Goal: Task Accomplishment & Management: Complete application form

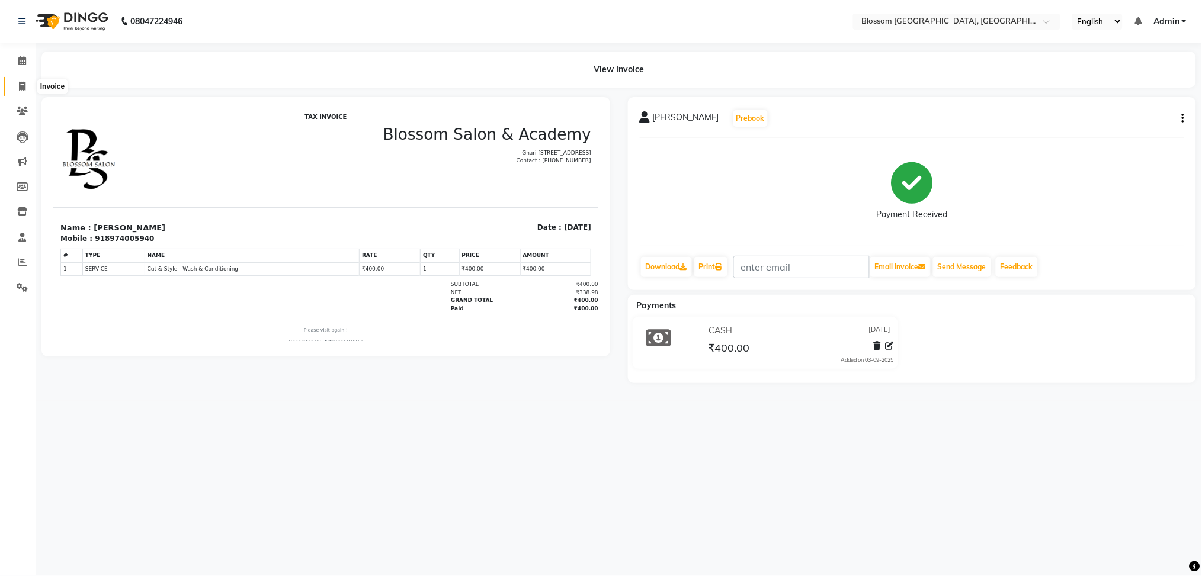
click at [21, 85] on icon at bounding box center [22, 86] width 7 height 9
select select "service"
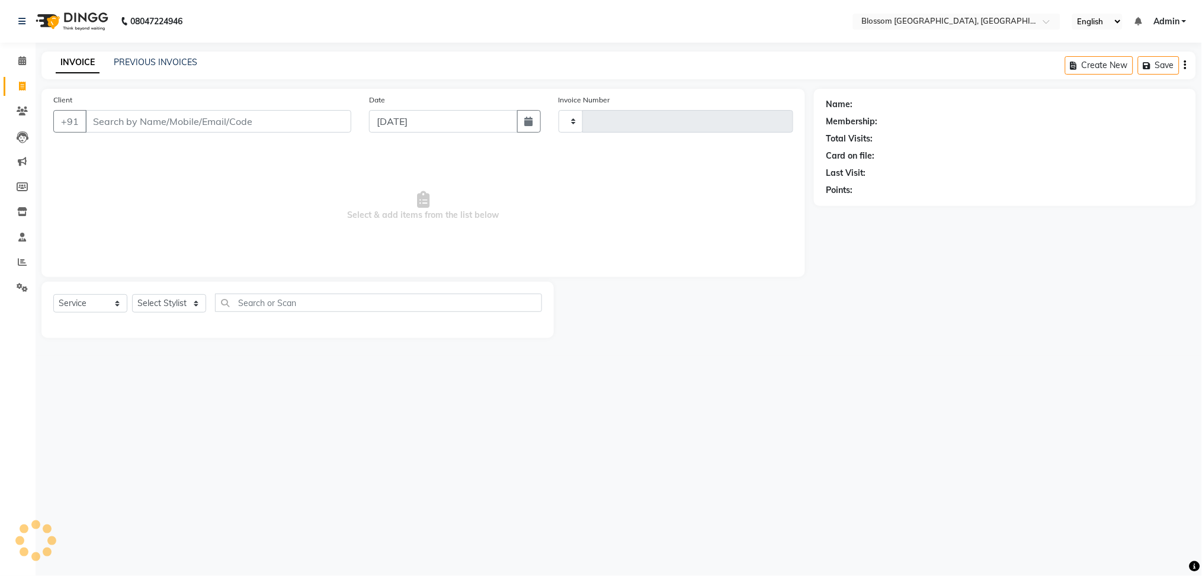
type input "1151"
select select "7465"
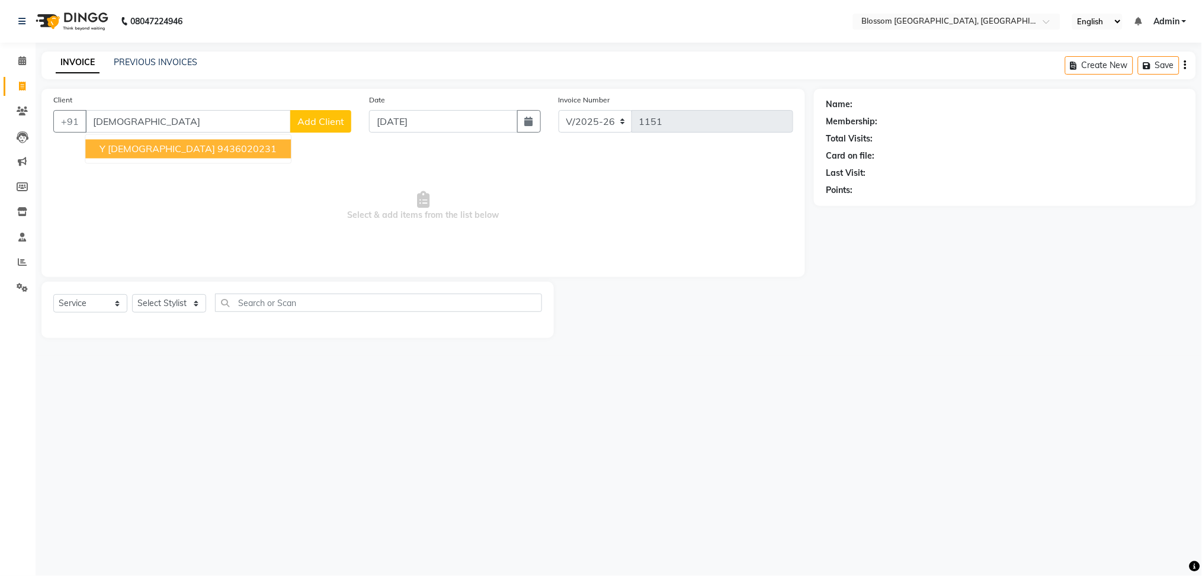
click at [120, 151] on span "Y [DEMOGRAPHIC_DATA]" at bounding box center [156, 149] width 115 height 12
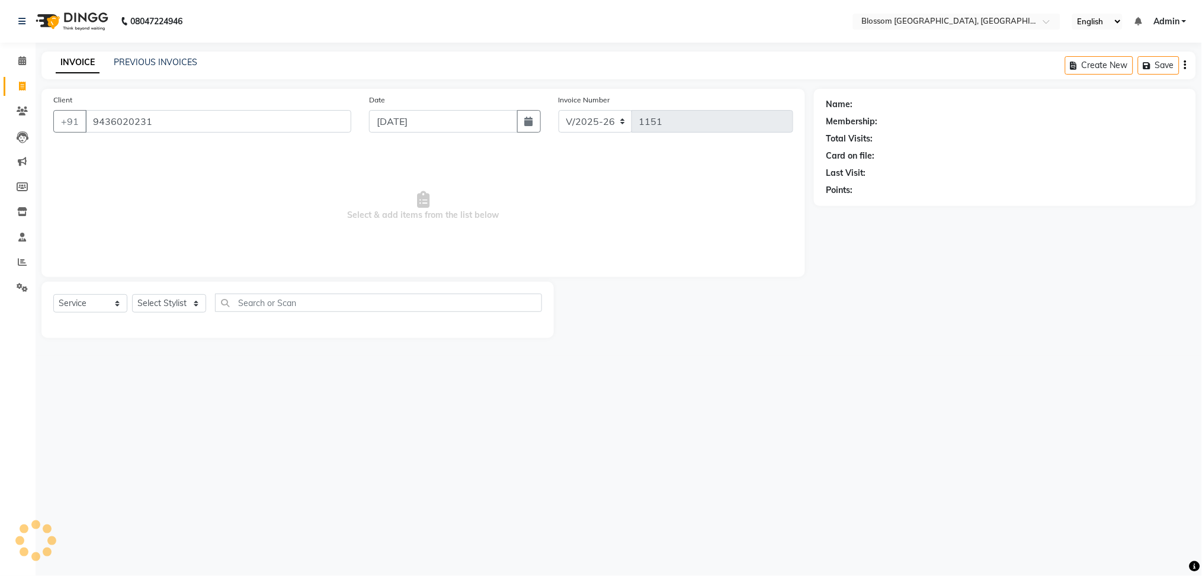
type input "9436020231"
click at [884, 104] on link "Y [DEMOGRAPHIC_DATA]" at bounding box center [905, 104] width 100 height 12
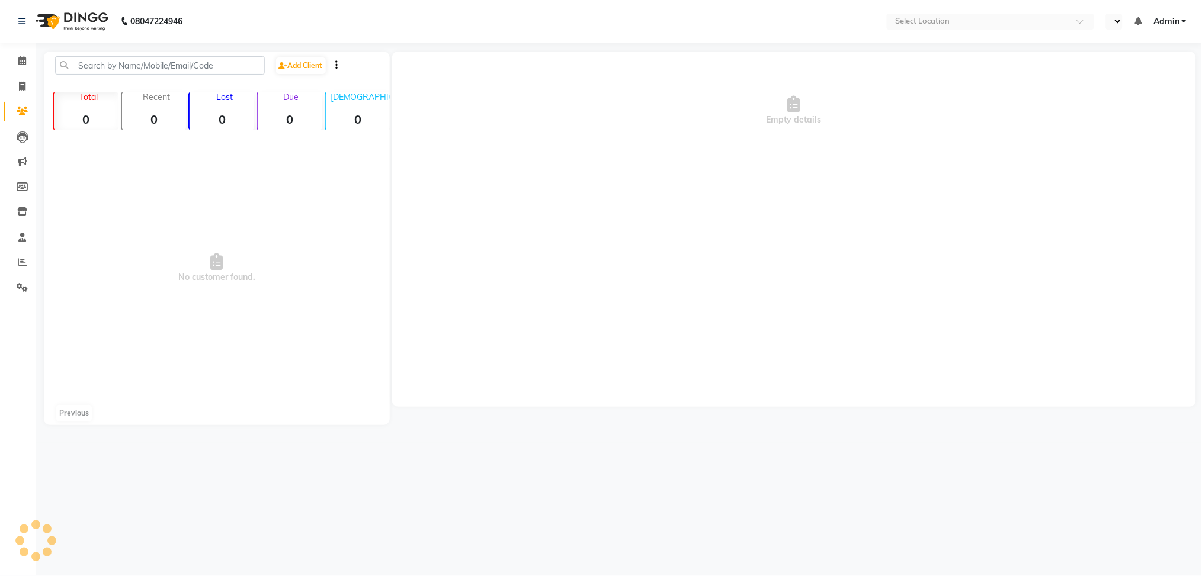
select select "en"
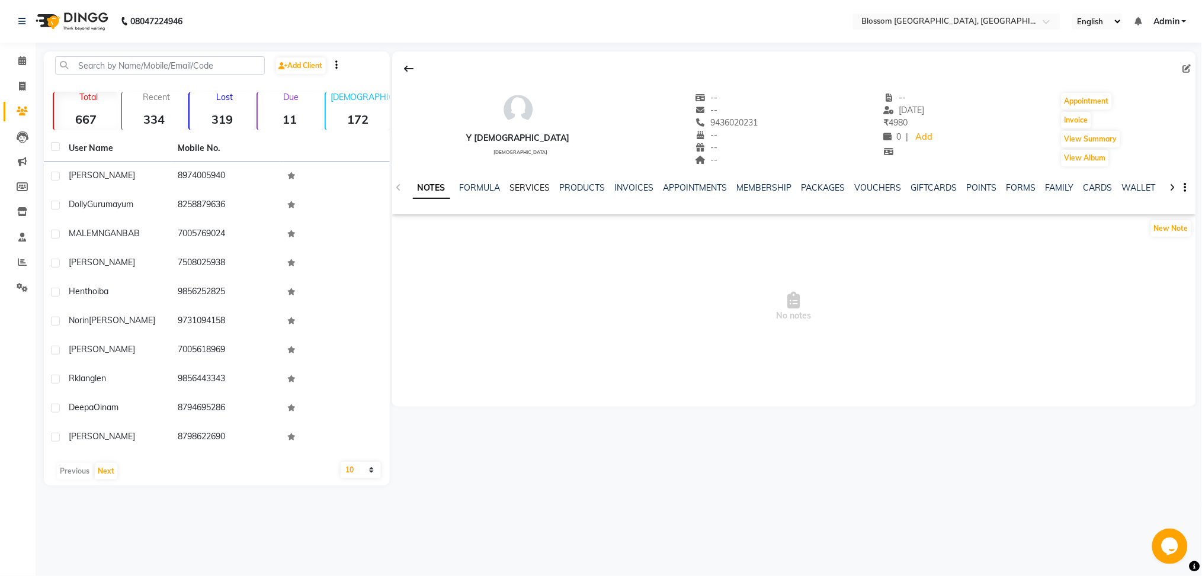
click at [518, 185] on link "SERVICES" at bounding box center [530, 187] width 40 height 11
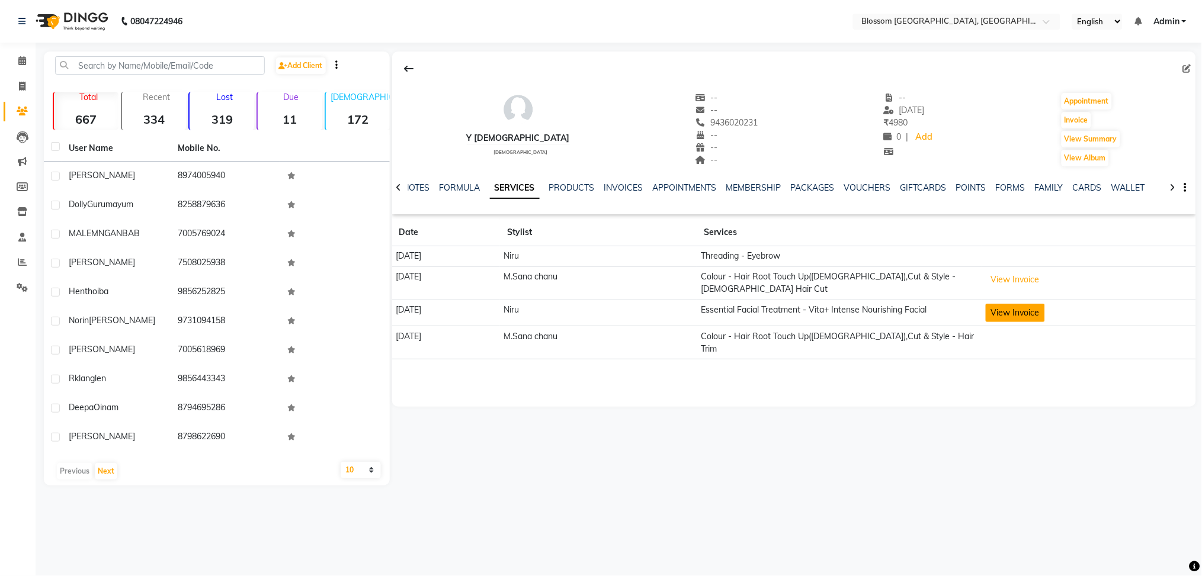
click at [1026, 309] on button "View Invoice" at bounding box center [1014, 313] width 59 height 18
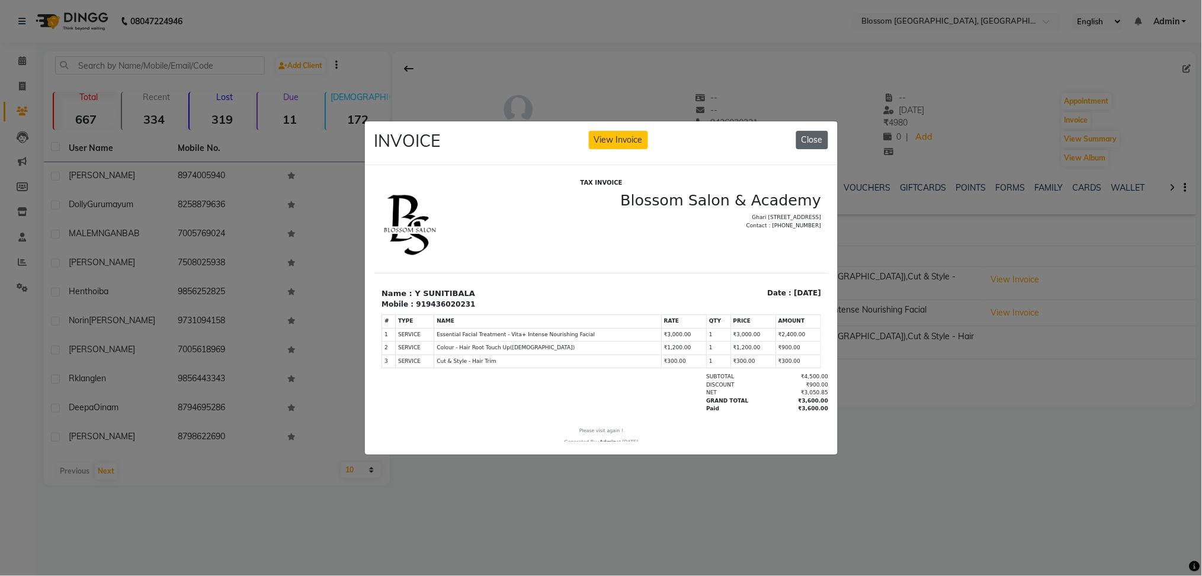
click at [811, 131] on button "Close" at bounding box center [812, 140] width 32 height 18
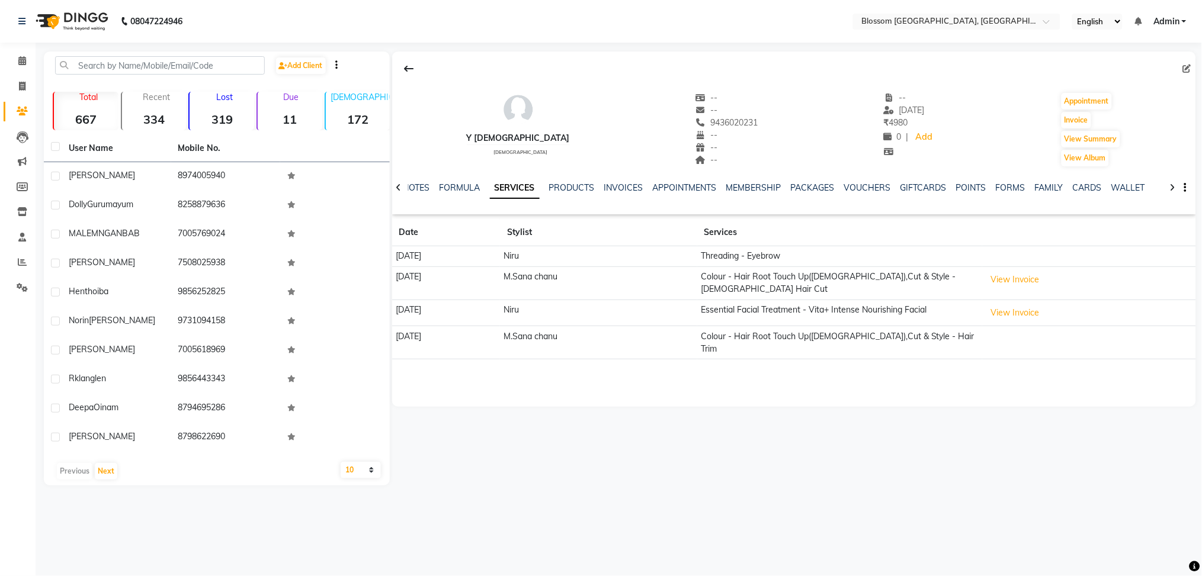
click at [20, 75] on li "Invoice" at bounding box center [18, 86] width 36 height 25
click at [25, 81] on span at bounding box center [22, 87] width 21 height 14
select select "service"
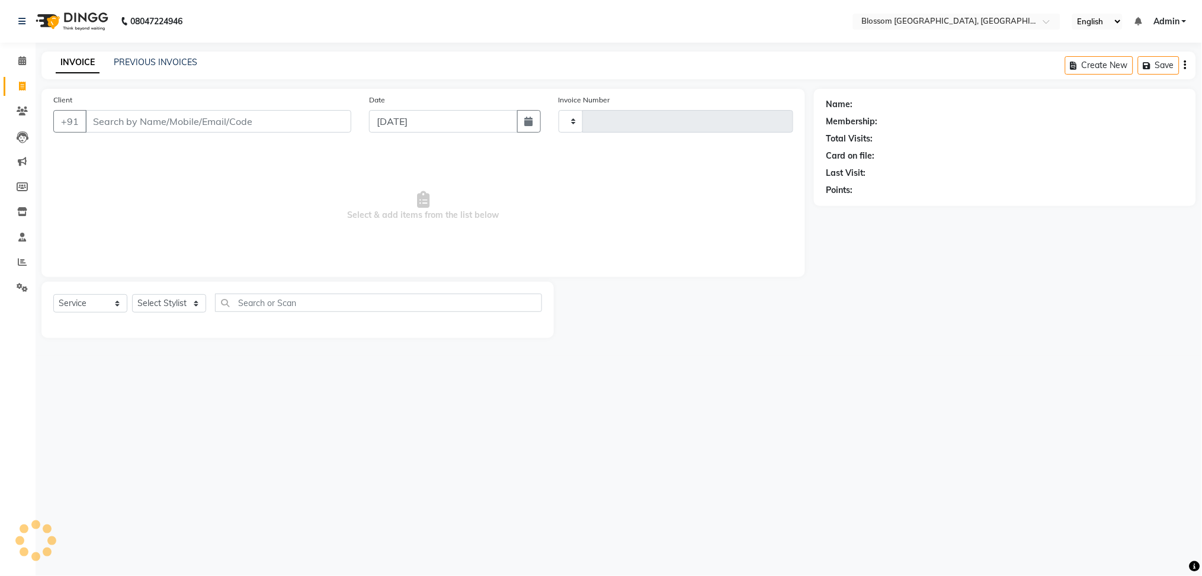
type input "1151"
select select "7465"
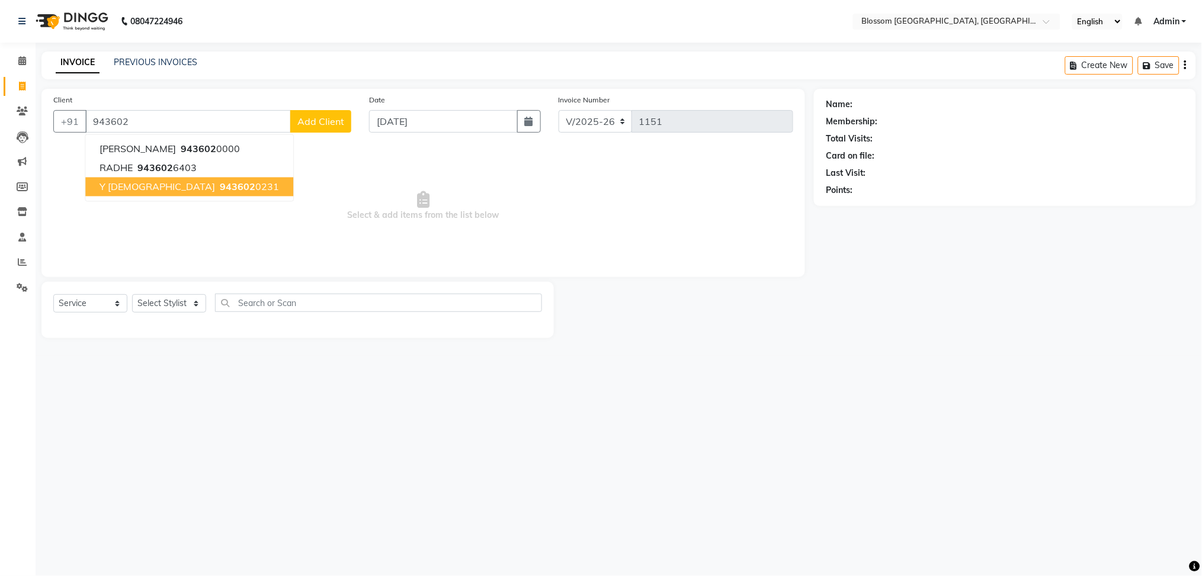
click at [101, 189] on span "Y [DEMOGRAPHIC_DATA]" at bounding box center [156, 187] width 115 height 12
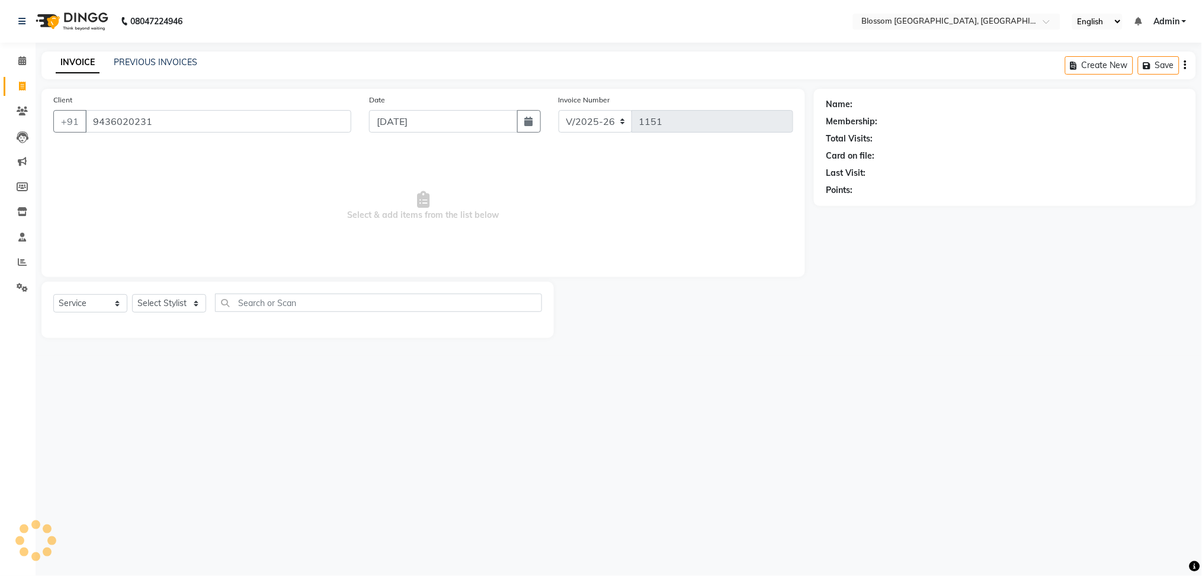
type input "9436020231"
click at [200, 298] on select "Select Stylist Giftson Kamei Laimayum Priyaluxmi Laishram Anjali Maimom Anjali …" at bounding box center [169, 303] width 74 height 18
select select "66245"
click at [132, 295] on select "Select Stylist Giftson Kamei Laimayum Priyaluxmi Laishram Anjali Maimom Anjali …" at bounding box center [169, 303] width 74 height 18
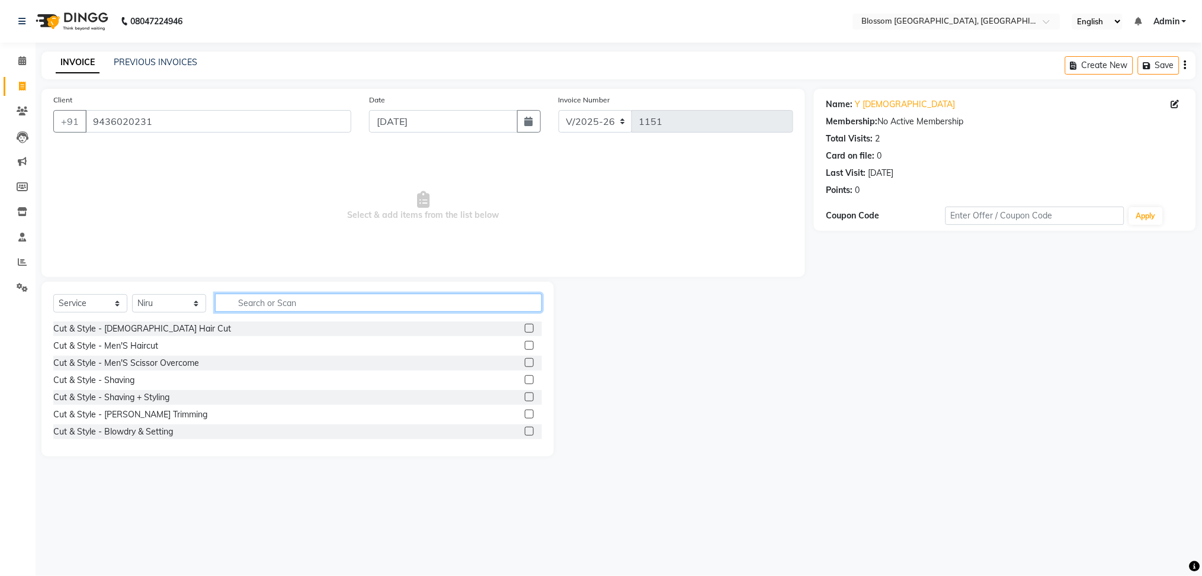
click at [274, 304] on input "text" at bounding box center [378, 303] width 327 height 18
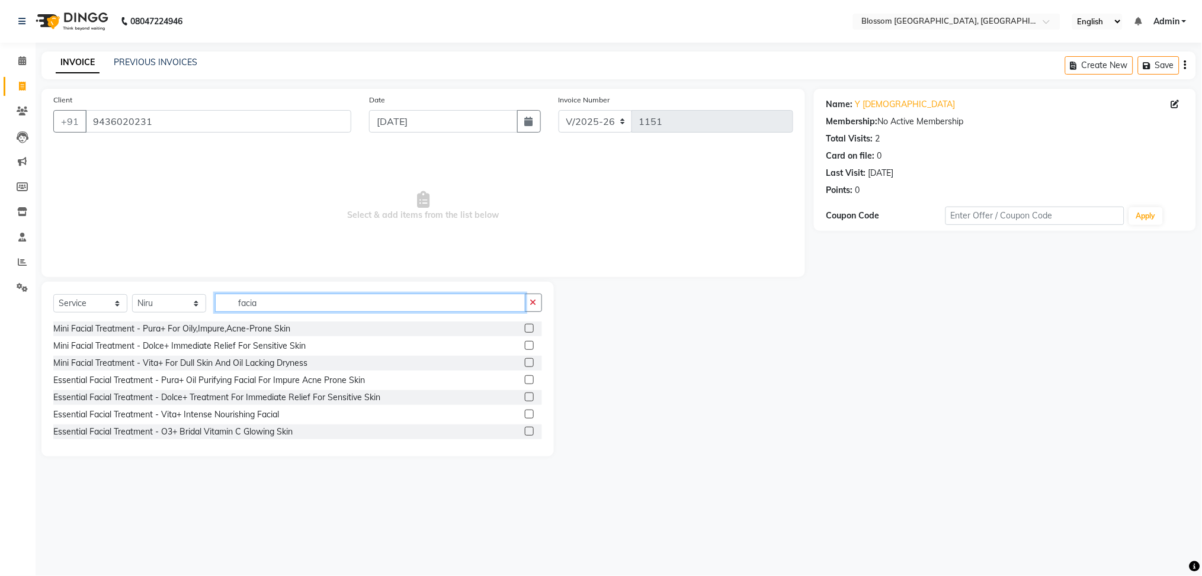
type input "facia"
click at [525, 413] on label at bounding box center [529, 414] width 9 height 9
click at [525, 413] on input "checkbox" at bounding box center [529, 415] width 8 height 8
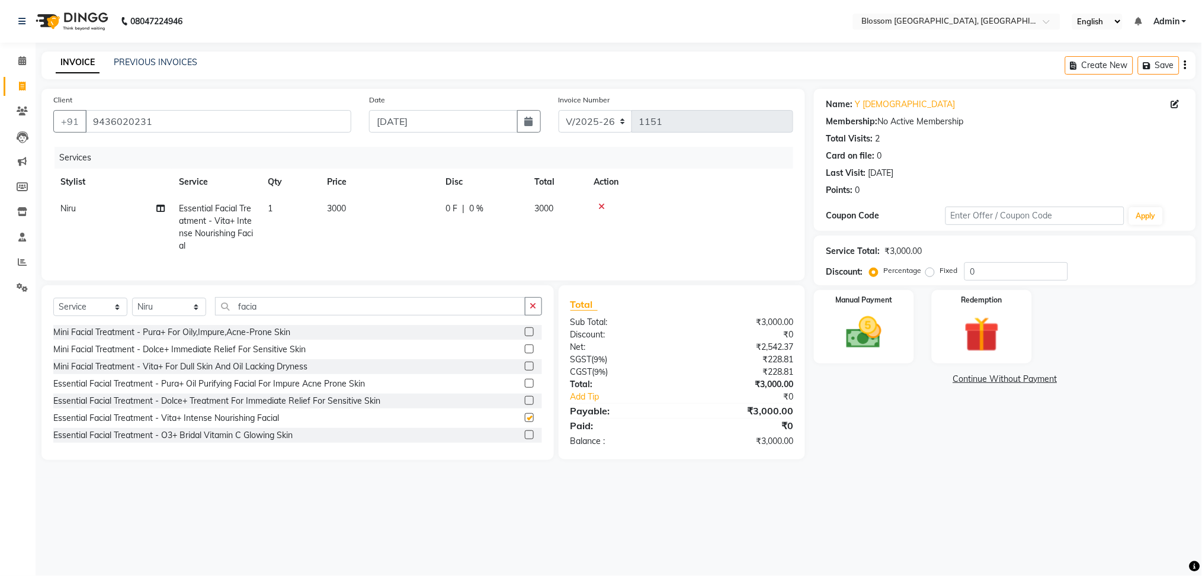
checkbox input "false"
click at [324, 316] on input "facia" at bounding box center [370, 306] width 310 height 18
type input "f"
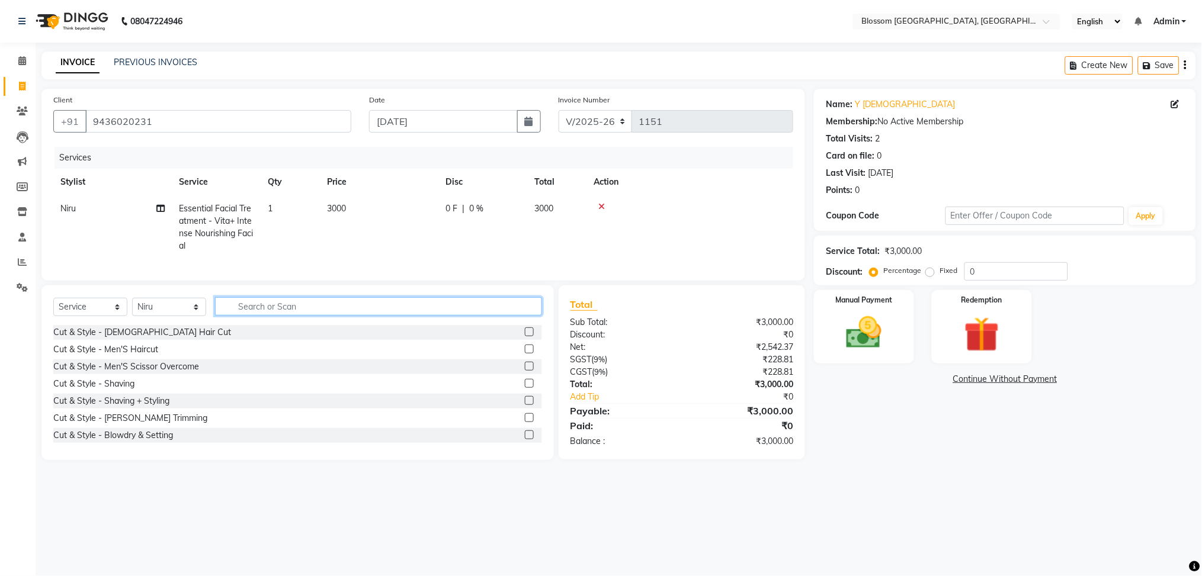
scroll to position [79, 0]
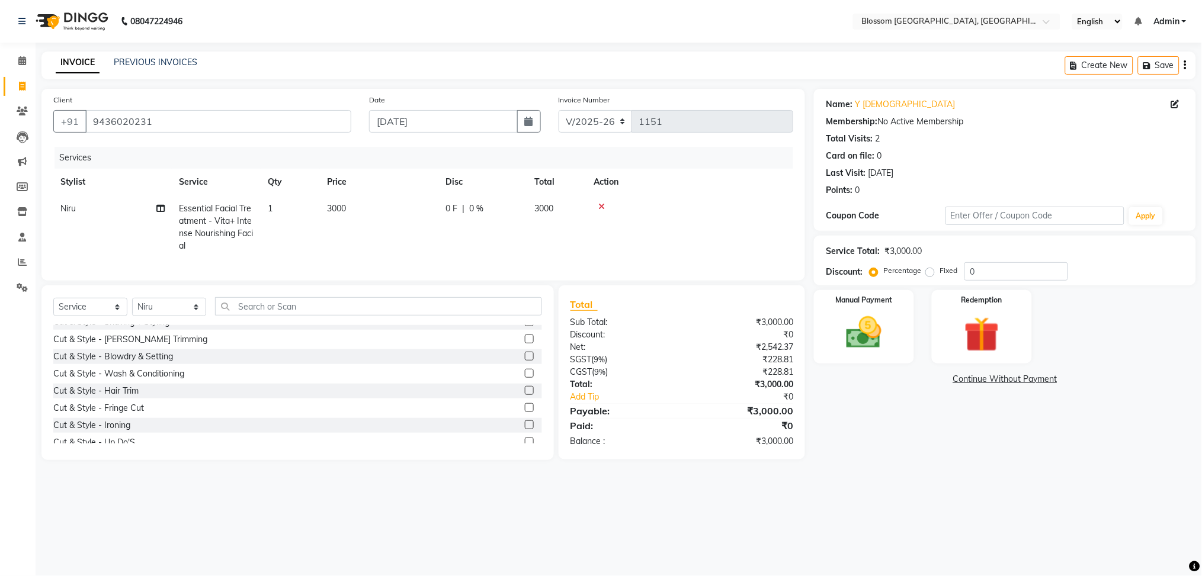
click at [600, 208] on icon at bounding box center [601, 207] width 7 height 8
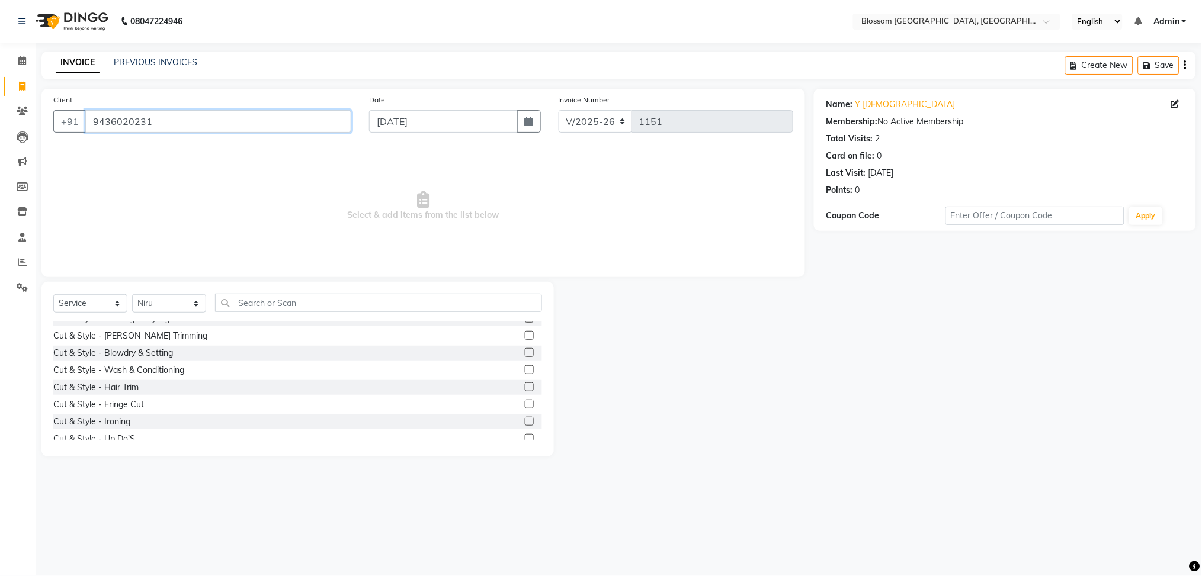
click at [222, 122] on input "9436020231" at bounding box center [218, 121] width 266 height 23
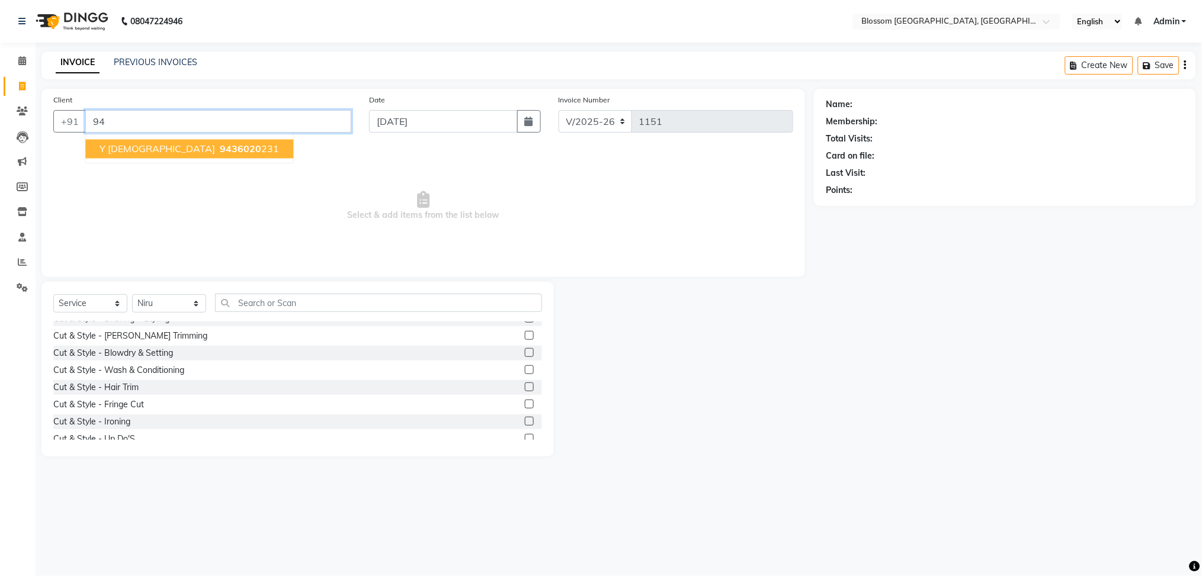
type input "9"
click at [213, 147] on ngb-highlight "7005608660" at bounding box center [207, 149] width 59 height 12
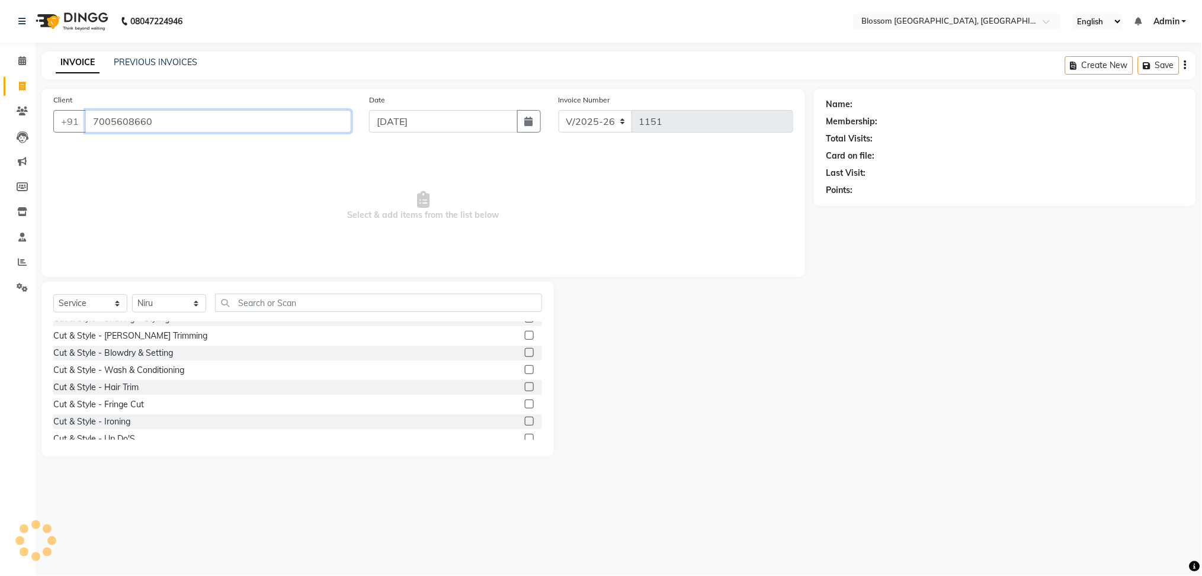
type input "7005608660"
click at [191, 310] on select "Select Stylist Giftson Kamei Laimayum Priyaluxmi Laishram Anjali Maimom Anjali …" at bounding box center [169, 303] width 74 height 18
select select "66272"
click at [132, 295] on select "Select Stylist Giftson Kamei Laimayum Priyaluxmi Laishram Anjali Maimom Anjali …" at bounding box center [169, 303] width 74 height 18
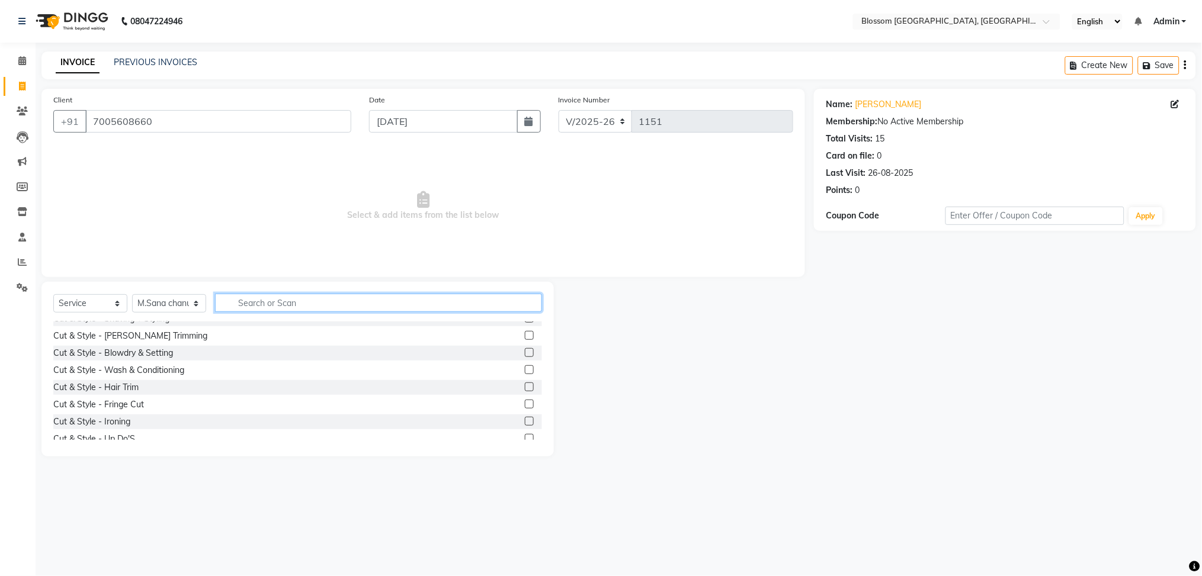
click at [262, 305] on input "text" at bounding box center [378, 303] width 327 height 18
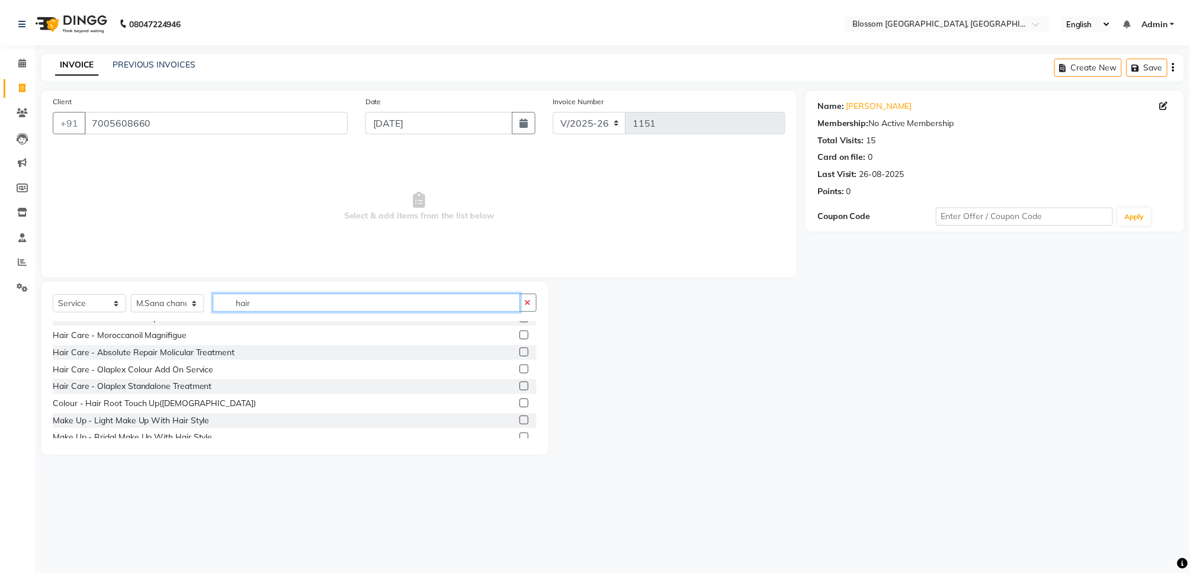
scroll to position [0, 0]
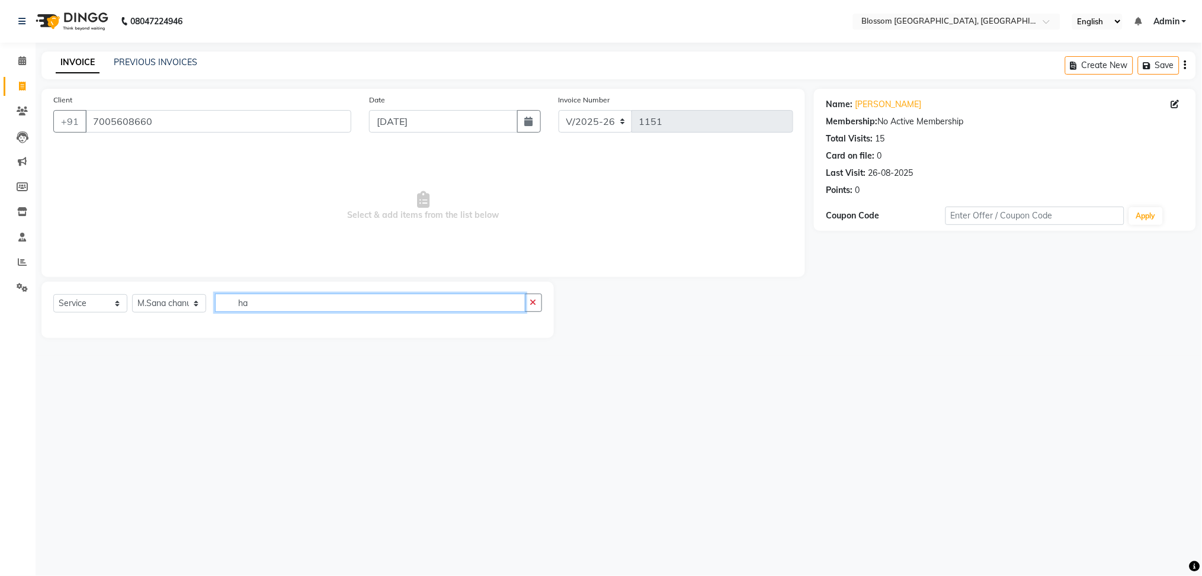
type input "h"
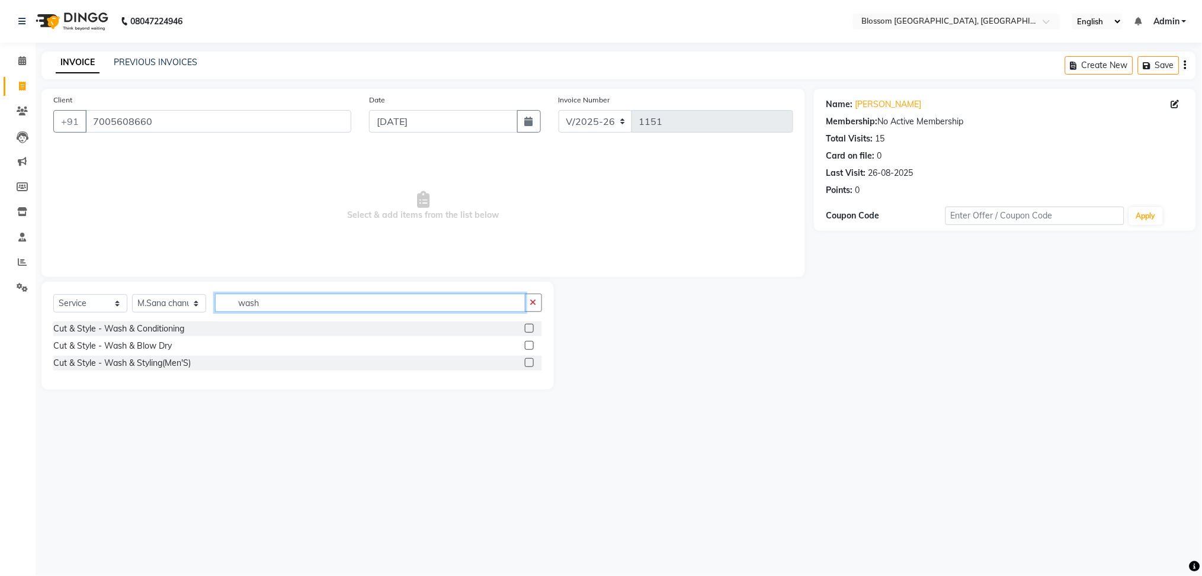
type input "wash"
click at [529, 347] on label at bounding box center [529, 345] width 9 height 9
click at [529, 347] on input "checkbox" at bounding box center [529, 346] width 8 height 8
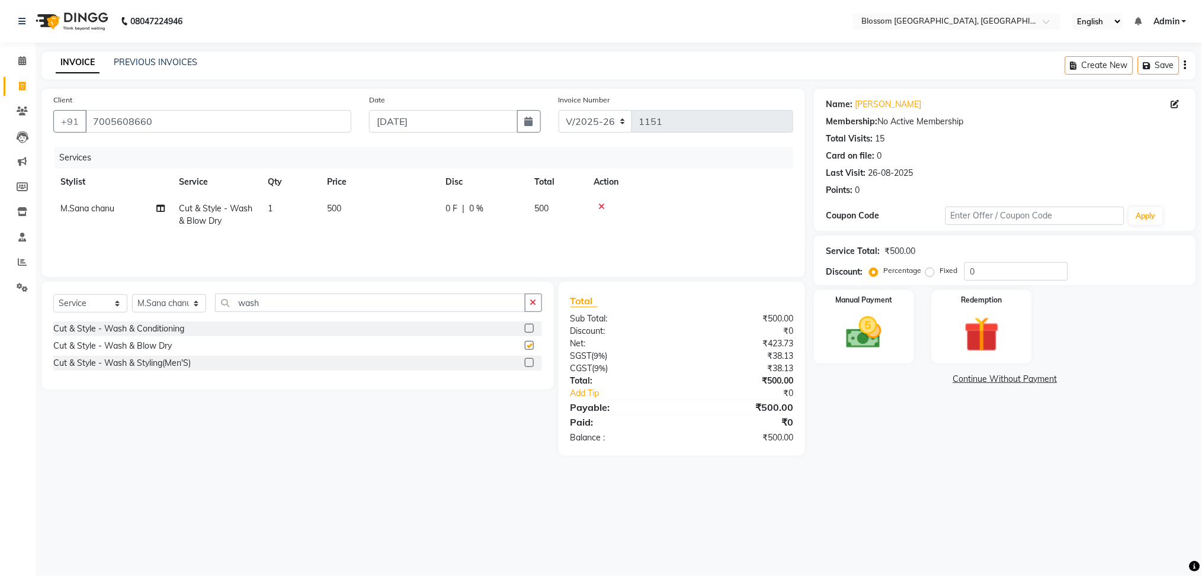
checkbox input "false"
click at [365, 303] on input "wash" at bounding box center [370, 303] width 310 height 18
click at [164, 307] on select "Select Stylist Giftson Kamei Laimayum Priyaluxmi Laishram Anjali Maimom Anjali …" at bounding box center [169, 303] width 74 height 18
select select "66245"
click at [132, 295] on select "Select Stylist Giftson Kamei Laimayum Priyaluxmi Laishram Anjali Maimom Anjali …" at bounding box center [169, 303] width 74 height 18
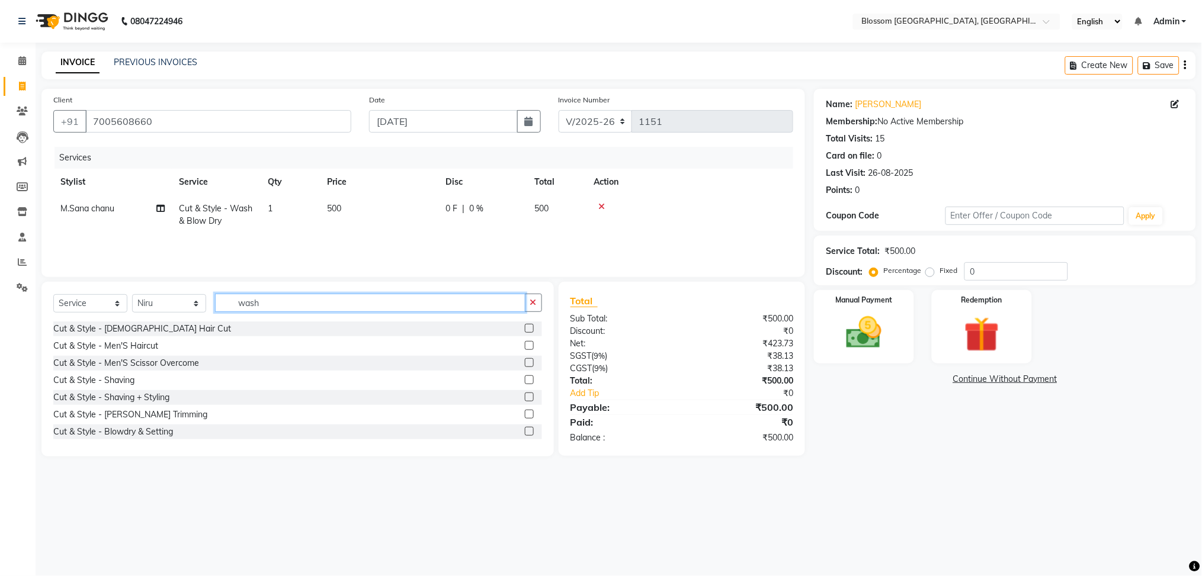
click at [281, 307] on input "wash" at bounding box center [370, 303] width 310 height 18
type input "w"
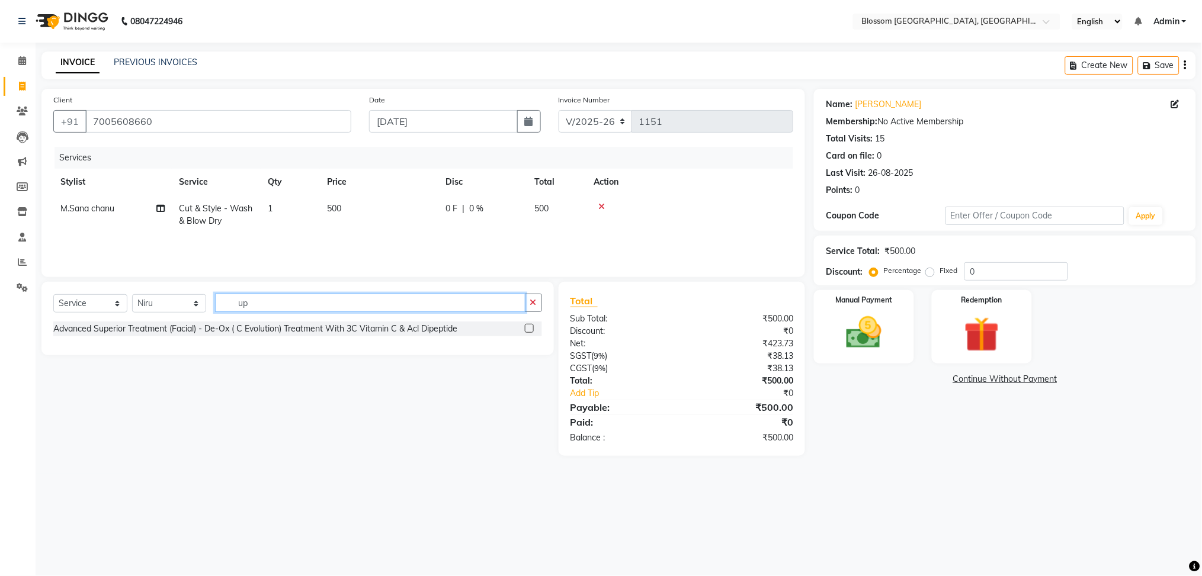
type input "u"
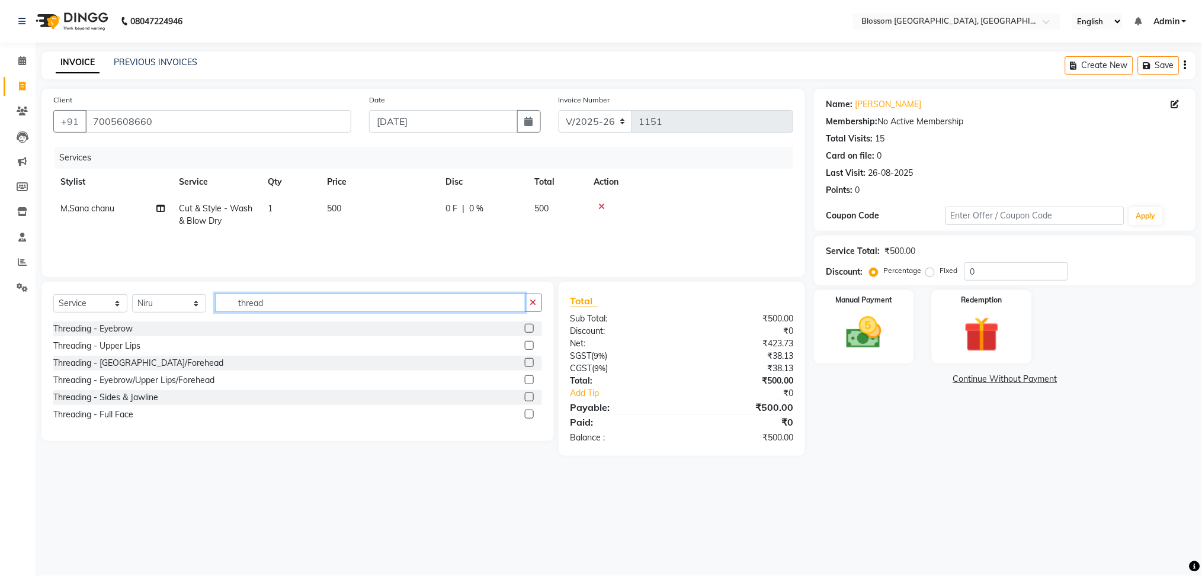
type input "thread"
click at [531, 345] on label at bounding box center [529, 345] width 9 height 9
click at [531, 345] on input "checkbox" at bounding box center [529, 346] width 8 height 8
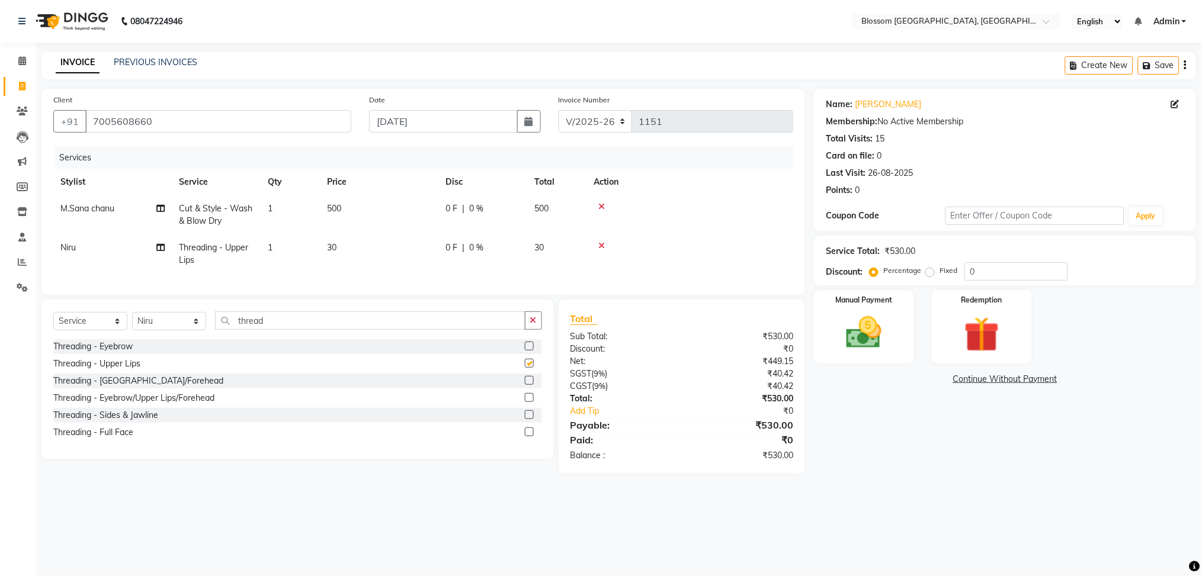
checkbox input "false"
click at [335, 201] on td "500" at bounding box center [379, 214] width 118 height 39
select select "66272"
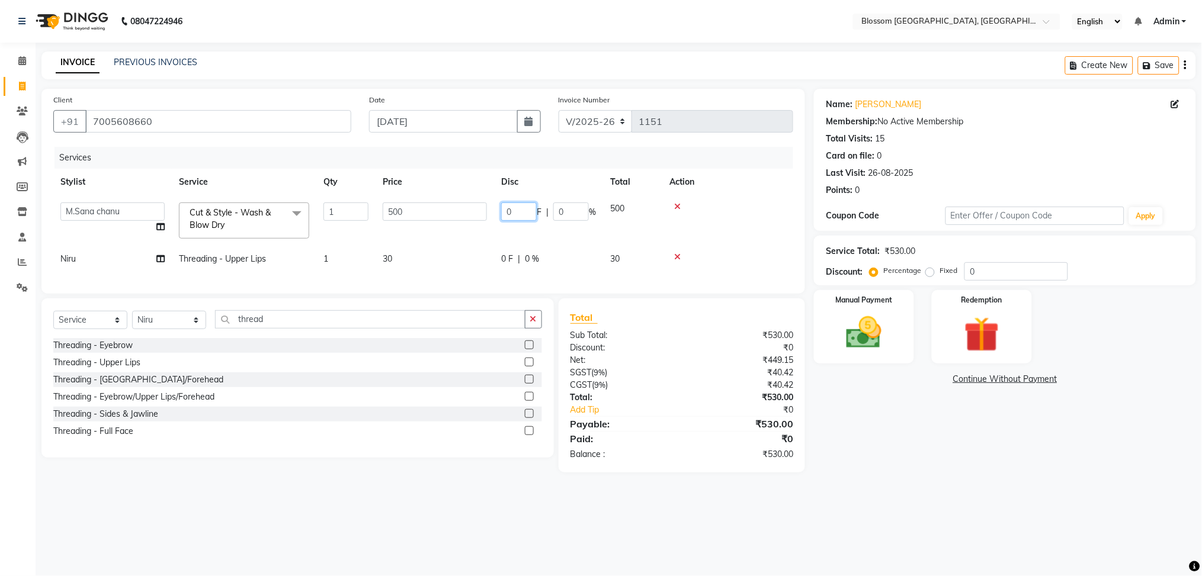
click at [506, 211] on input "0" at bounding box center [519, 212] width 36 height 18
type input "200"
click at [505, 232] on td "200 F | 0 %" at bounding box center [548, 220] width 109 height 50
select select "66272"
click at [877, 326] on img at bounding box center [863, 333] width 59 height 42
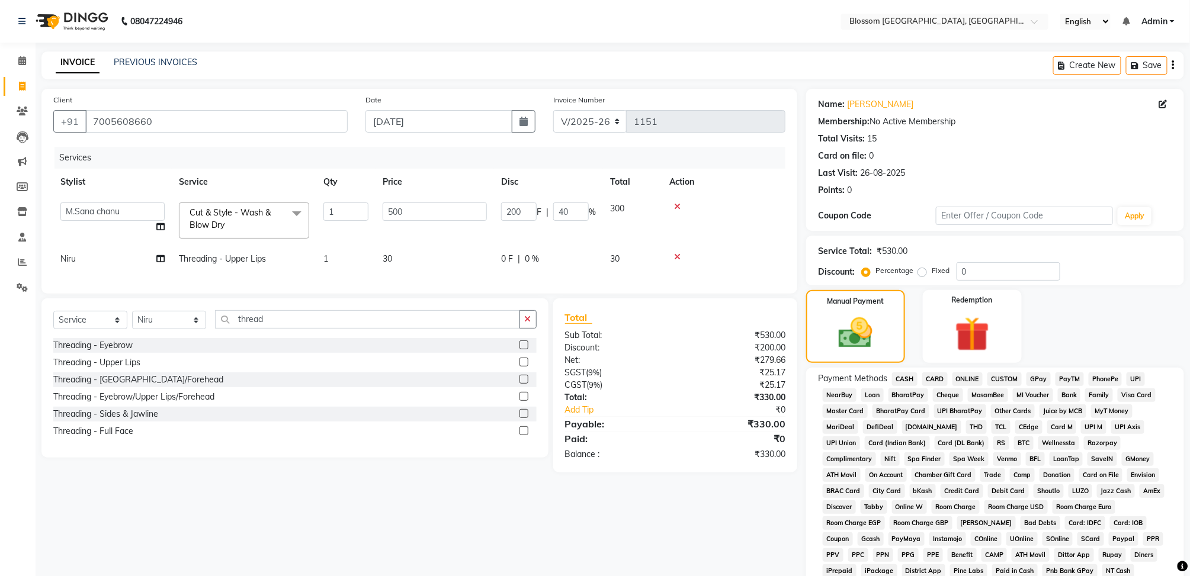
click at [902, 381] on span "CASH" at bounding box center [904, 379] width 25 height 14
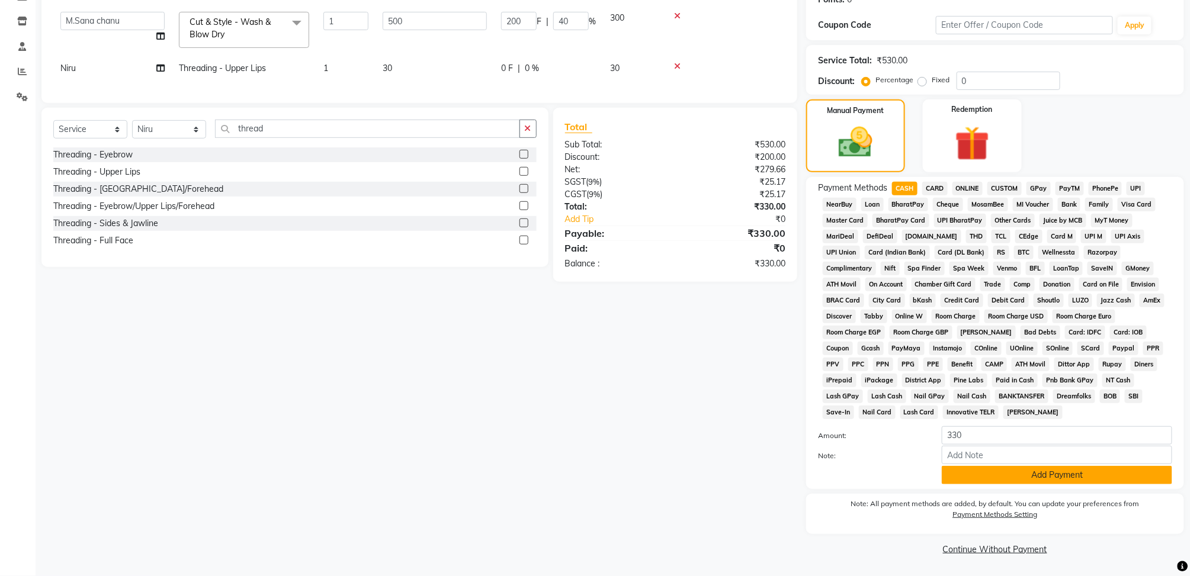
click at [971, 479] on button "Add Payment" at bounding box center [1057, 475] width 230 height 18
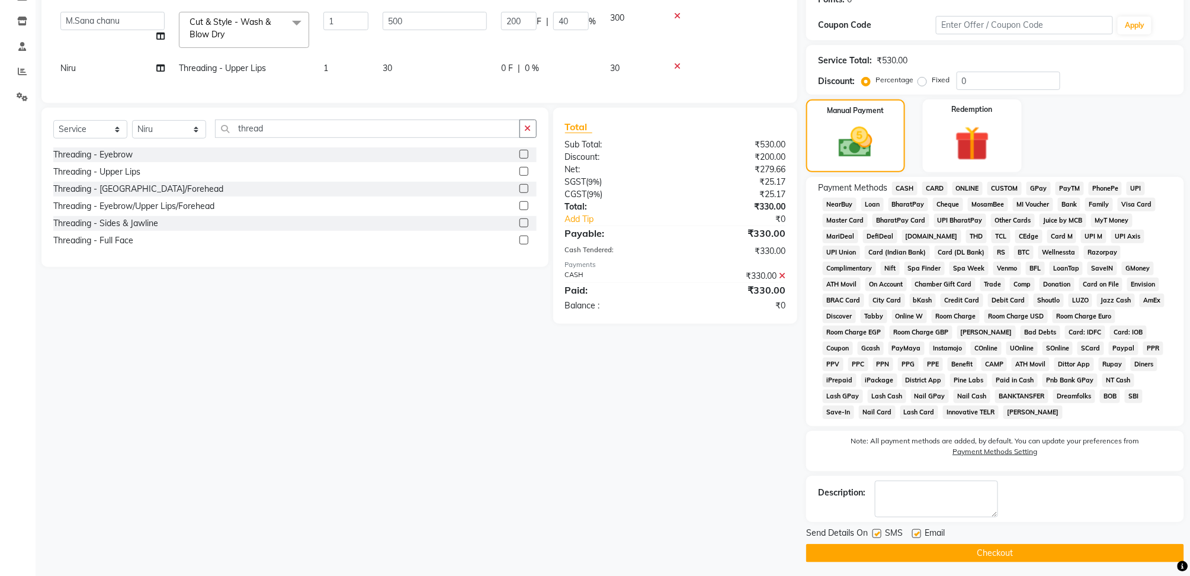
click at [906, 558] on button "Checkout" at bounding box center [995, 553] width 378 height 18
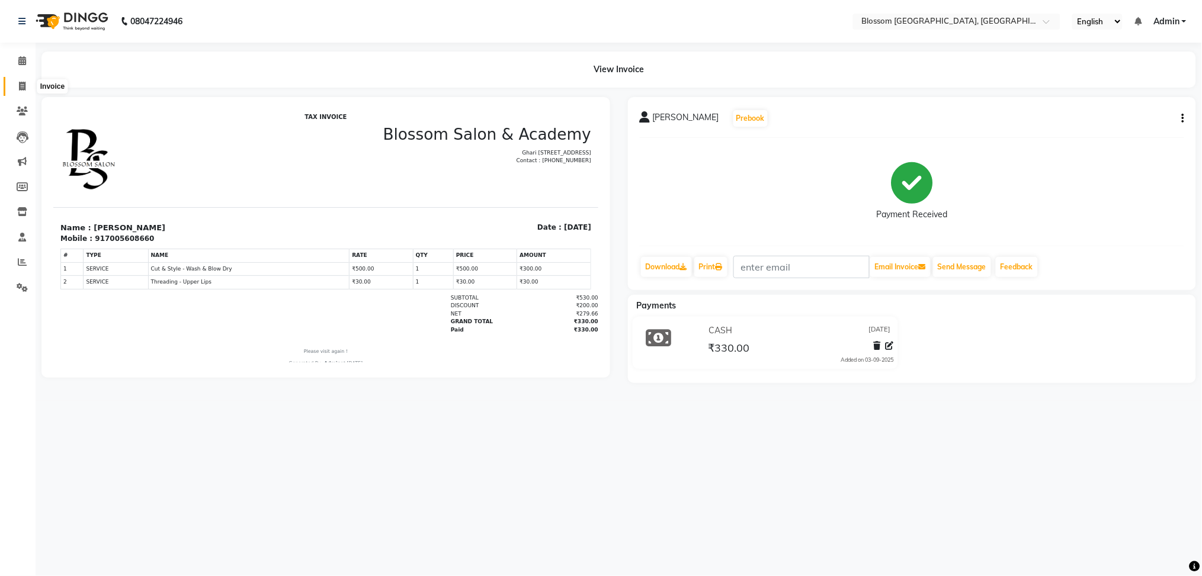
click at [23, 86] on icon at bounding box center [22, 86] width 7 height 9
select select "service"
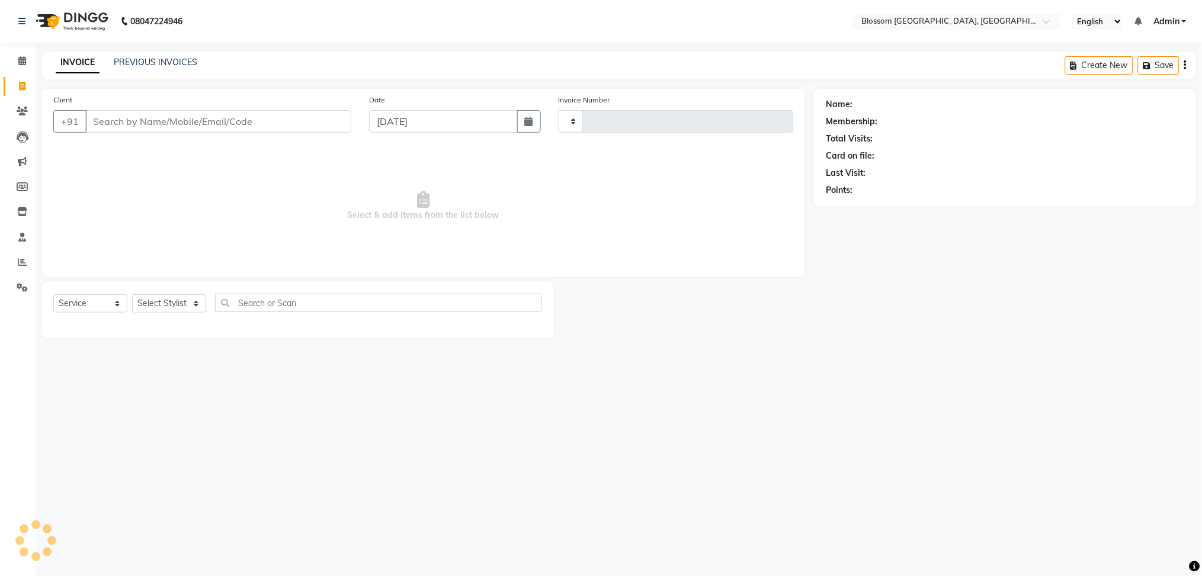
type input "1152"
select select "7465"
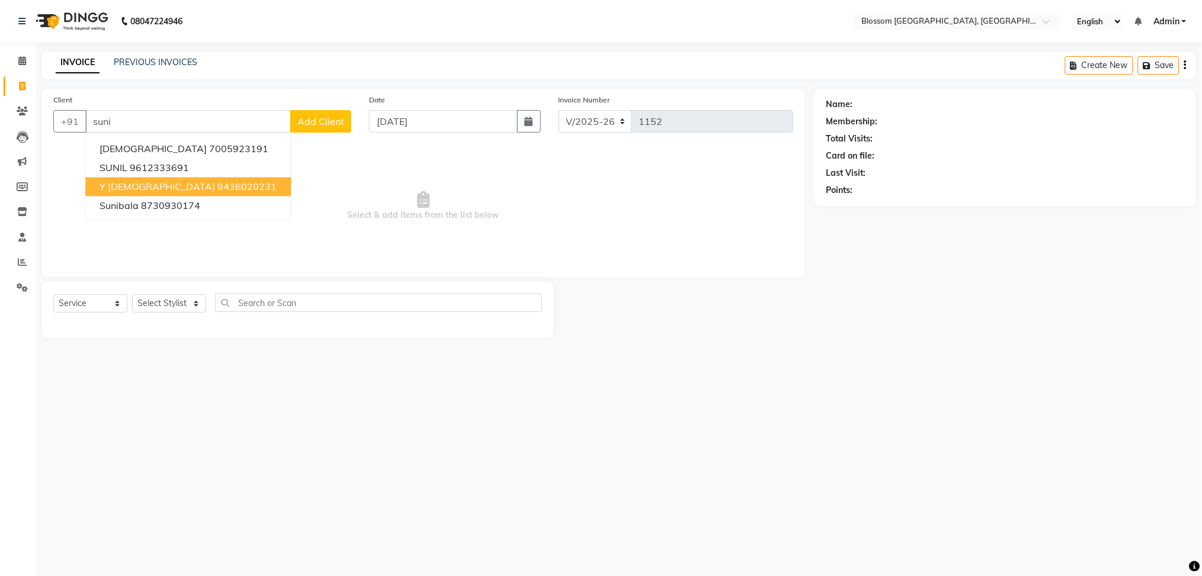
click at [149, 188] on span "Y [DEMOGRAPHIC_DATA]" at bounding box center [156, 187] width 115 height 12
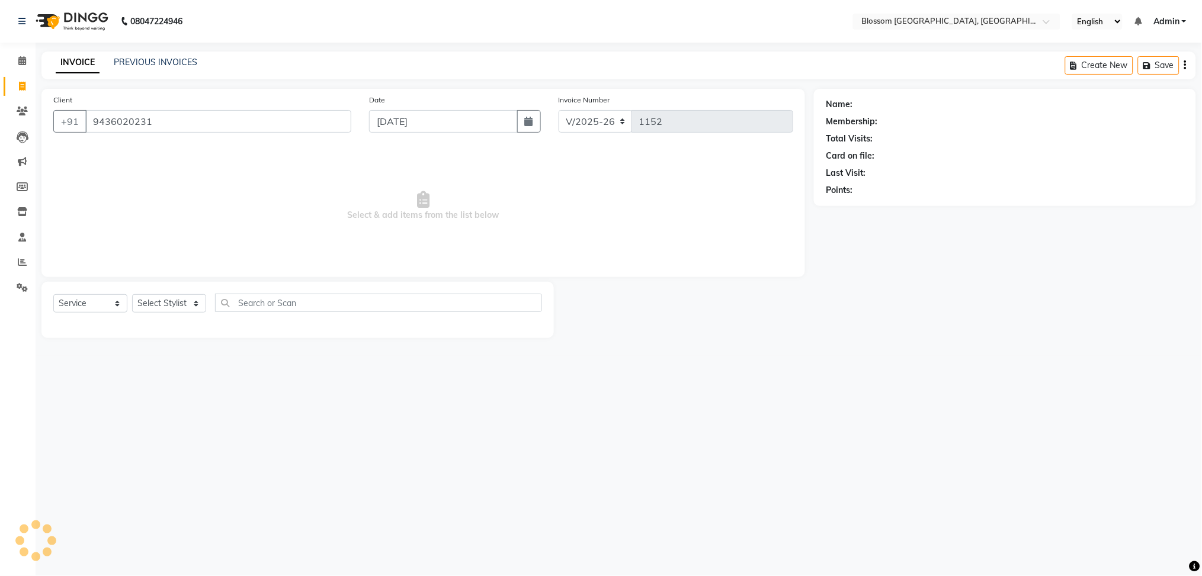
type input "9436020231"
click at [169, 308] on select "Select Stylist Giftson Kamei Laimayum Priyaluxmi Laishram Anjali Maimom Anjali …" at bounding box center [169, 303] width 74 height 18
select select "66245"
click at [132, 295] on select "Select Stylist Giftson Kamei Laimayum Priyaluxmi Laishram Anjali Maimom Anjali …" at bounding box center [169, 303] width 74 height 18
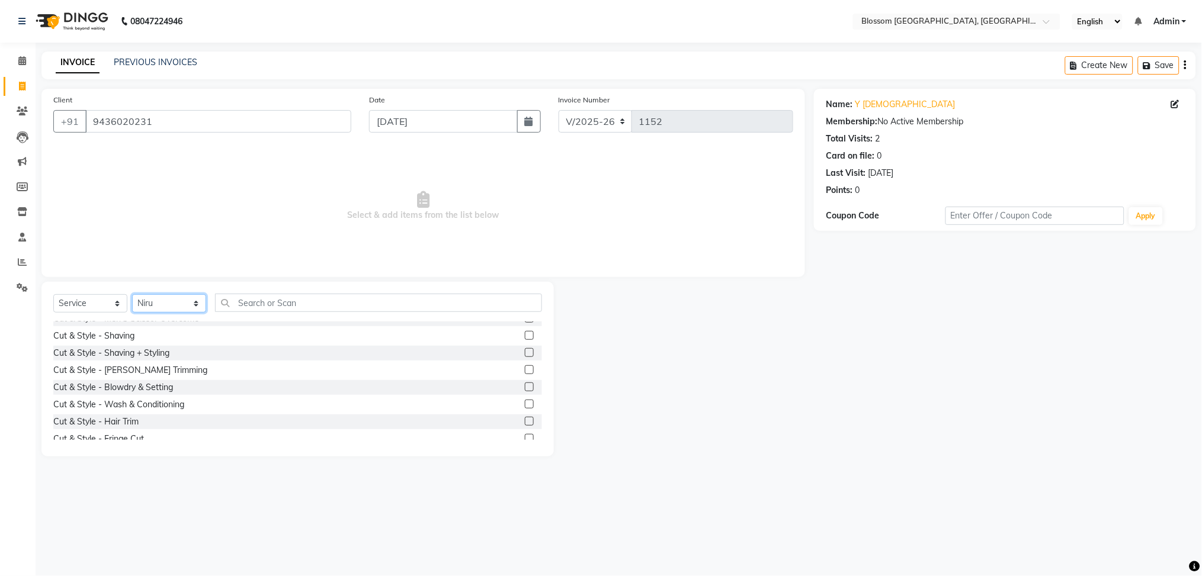
scroll to position [79, 0]
click at [525, 372] on label at bounding box center [529, 369] width 9 height 9
click at [525, 372] on input "checkbox" at bounding box center [529, 371] width 8 height 8
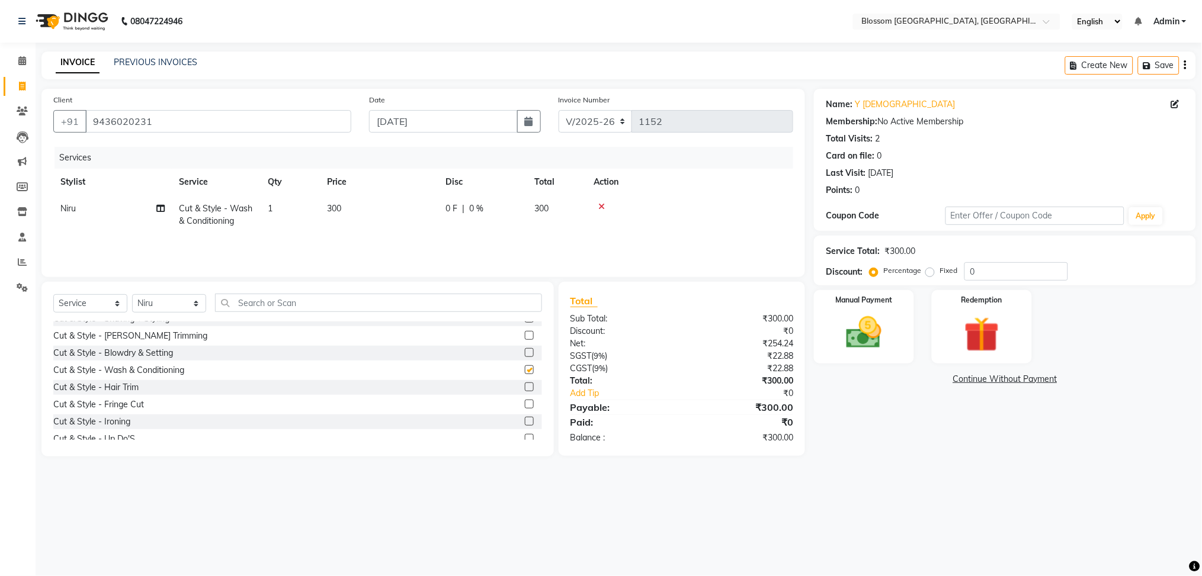
checkbox input "false"
click at [371, 292] on div "Select Service Product Membership Package Voucher Prepaid Gift Card Select Styl…" at bounding box center [297, 369] width 512 height 175
click at [370, 301] on input "text" at bounding box center [378, 303] width 327 height 18
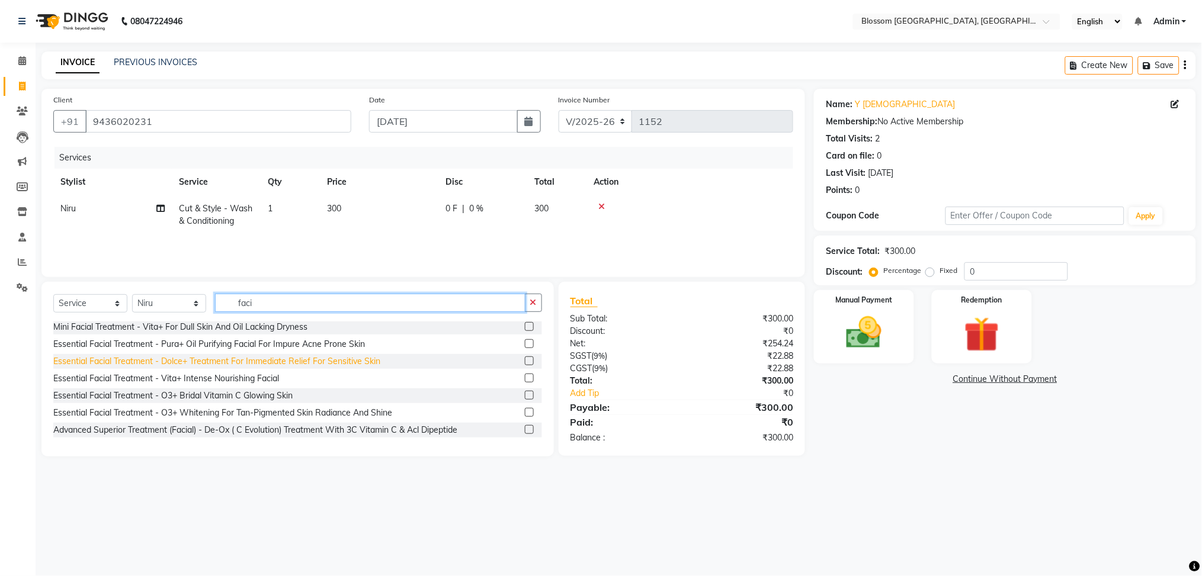
scroll to position [35, 0]
type input "facial"
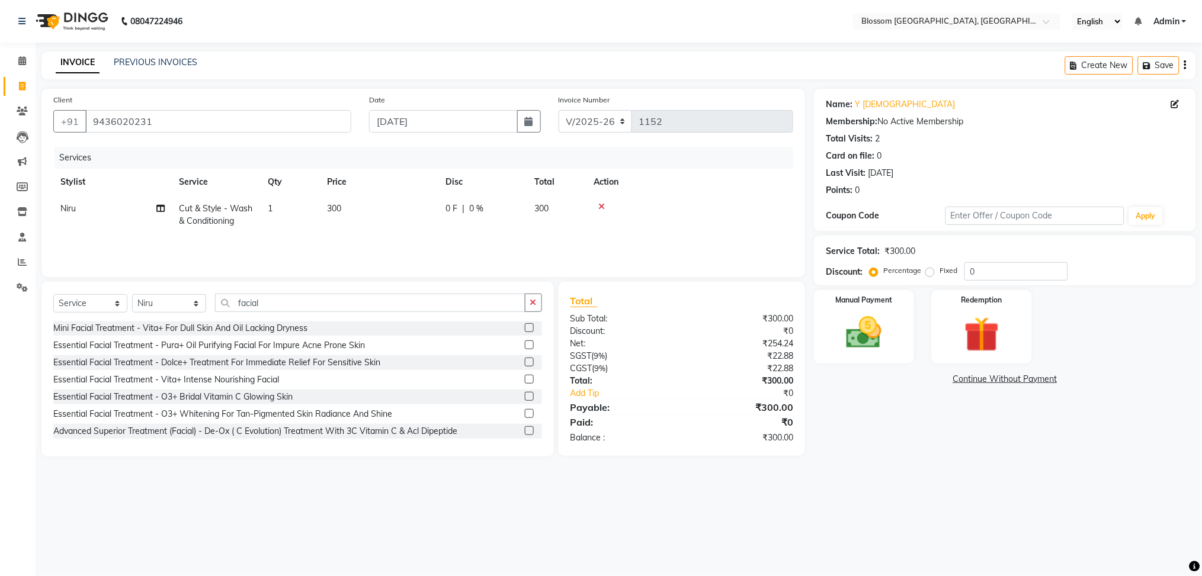
click at [525, 381] on label at bounding box center [529, 379] width 9 height 9
click at [525, 381] on input "checkbox" at bounding box center [529, 380] width 8 height 8
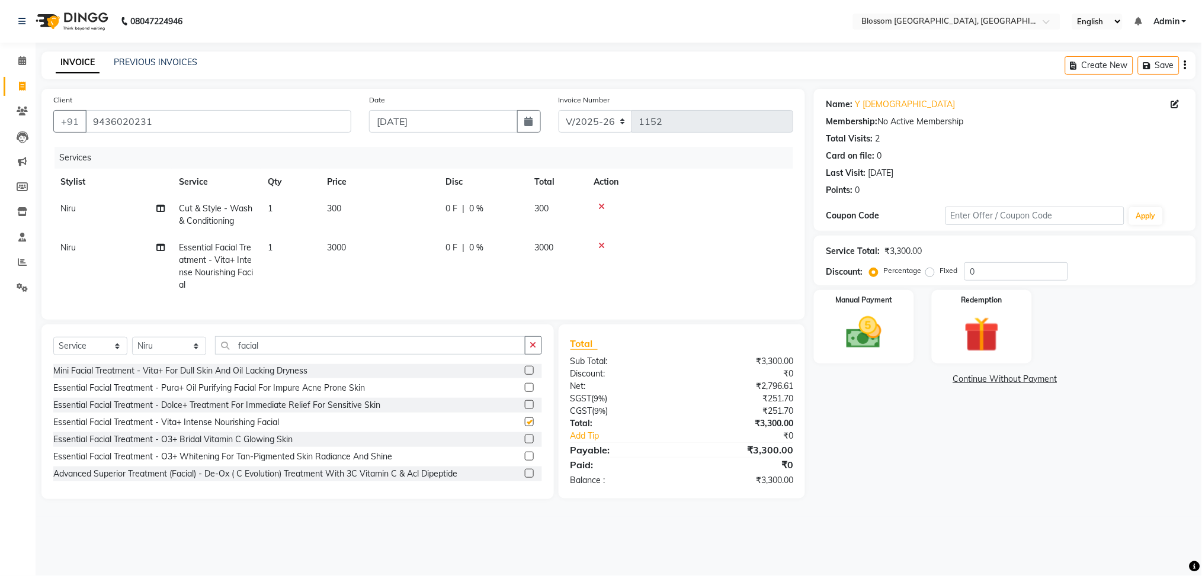
checkbox input "false"
click at [598, 243] on icon at bounding box center [601, 246] width 7 height 8
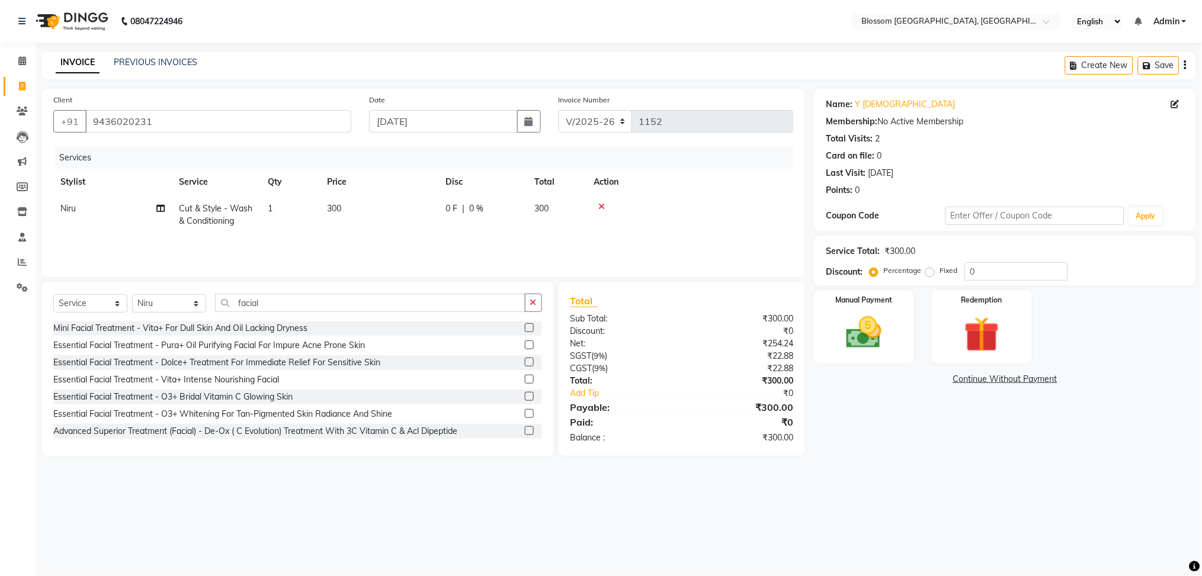
click at [598, 208] on icon at bounding box center [601, 207] width 7 height 8
